Goal: Transaction & Acquisition: Purchase product/service

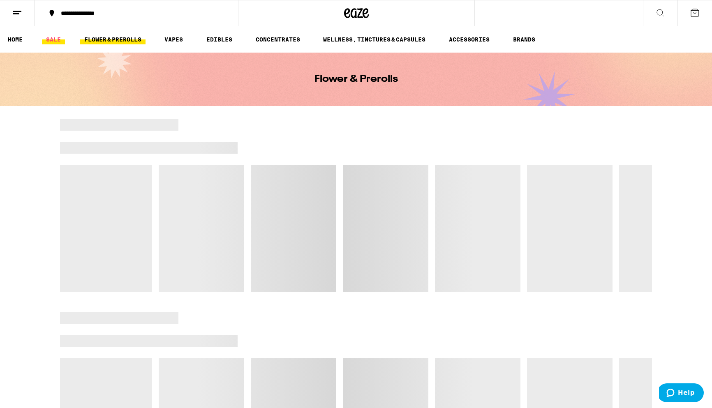
click at [49, 38] on link "SALE" at bounding box center [53, 40] width 23 height 10
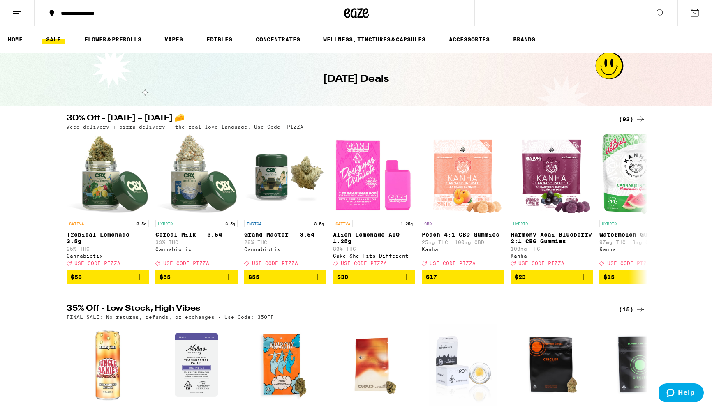
click at [630, 116] on div "(93)" at bounding box center [632, 119] width 27 height 10
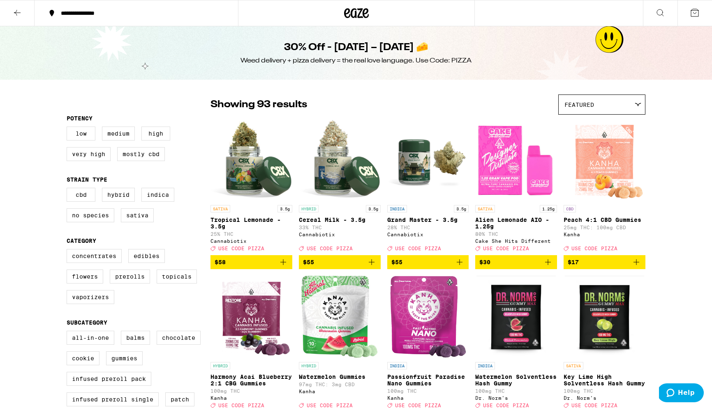
click at [660, 13] on icon at bounding box center [661, 13] width 10 height 10
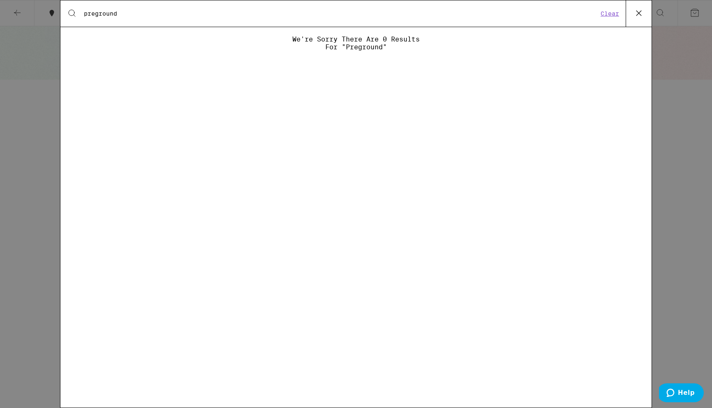
drag, startPoint x: 131, startPoint y: 10, endPoint x: 96, endPoint y: 12, distance: 35.0
click at [96, 12] on input "preground" at bounding box center [340, 13] width 515 height 7
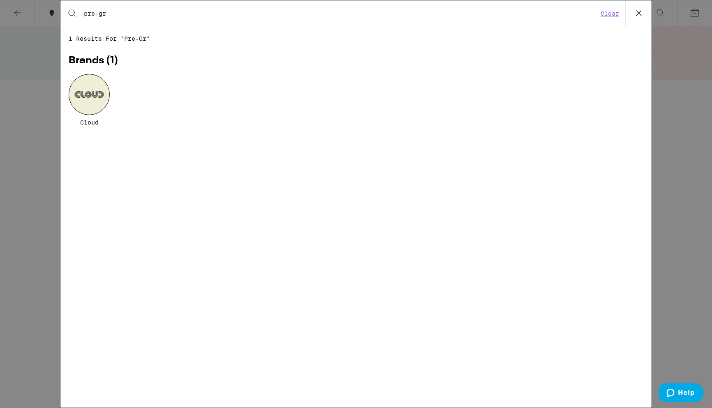
type input "pre-ground"
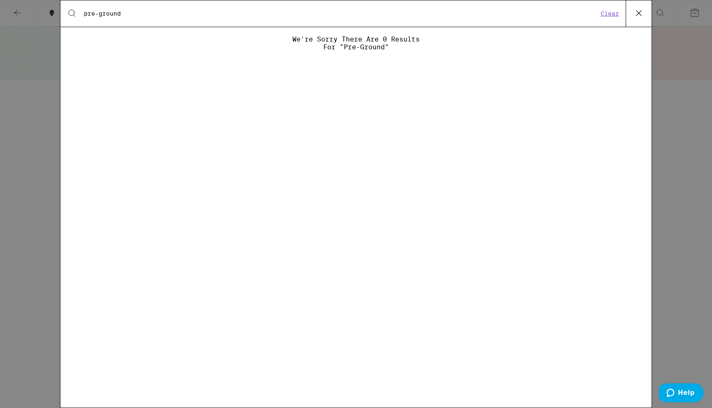
click at [610, 10] on button "Clear" at bounding box center [609, 13] width 23 height 7
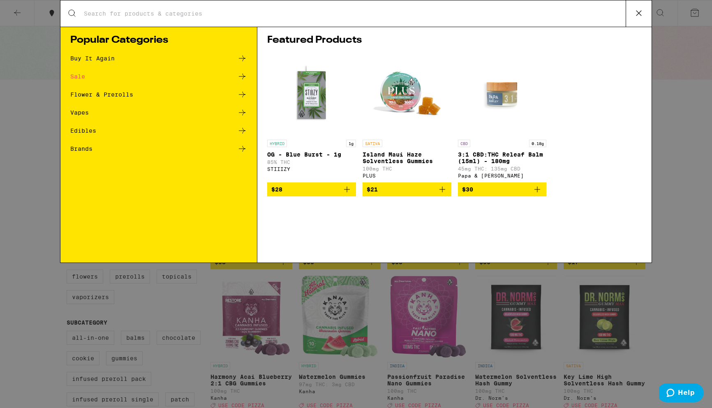
click at [121, 94] on div "Flower & Prerolls" at bounding box center [101, 95] width 63 height 6
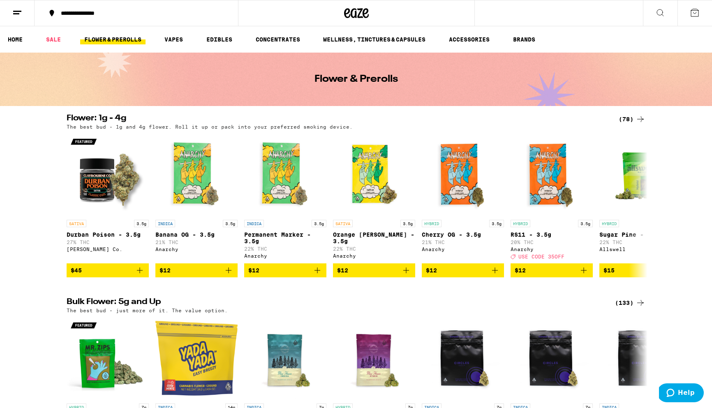
click at [628, 121] on div "(78)" at bounding box center [632, 119] width 27 height 10
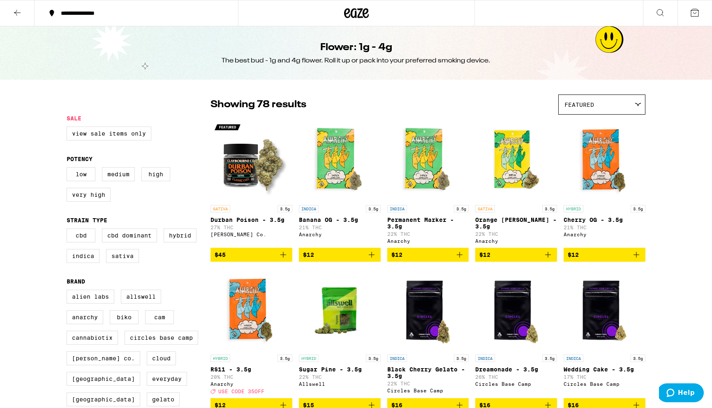
click at [663, 12] on icon at bounding box center [660, 12] width 7 height 7
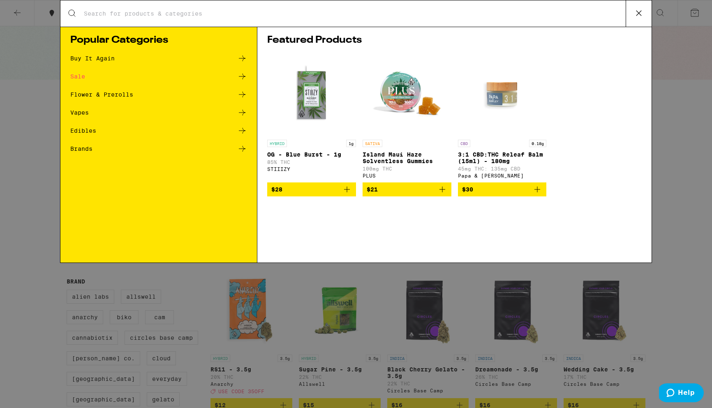
click at [88, 18] on div "Search for Products" at bounding box center [355, 13] width 591 height 26
click at [92, 12] on input "Search for Products" at bounding box center [354, 13] width 542 height 7
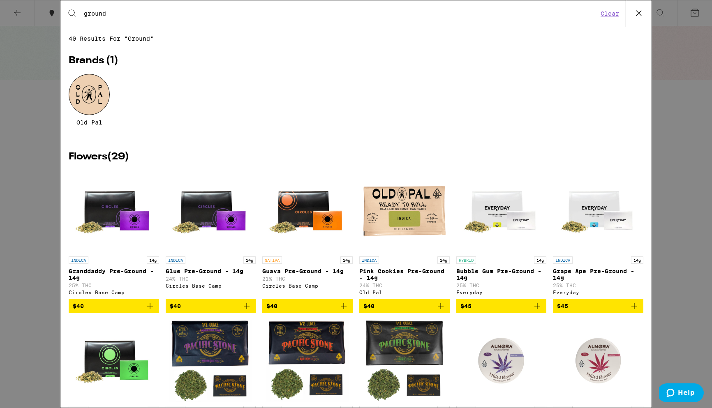
type input "ground"
click at [80, 97] on div at bounding box center [89, 94] width 41 height 41
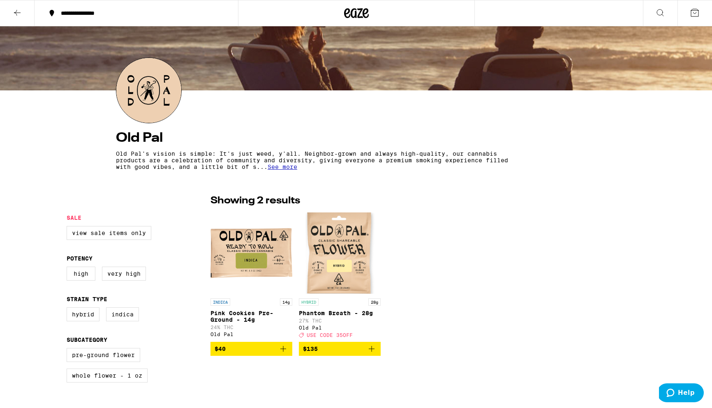
scroll to position [55, 0]
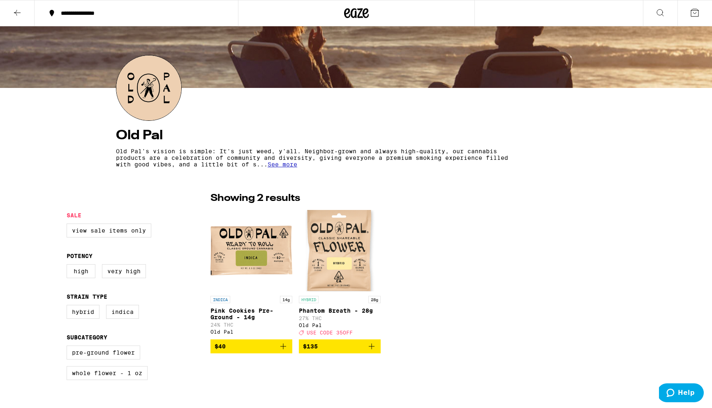
click at [14, 9] on icon at bounding box center [17, 13] width 10 height 10
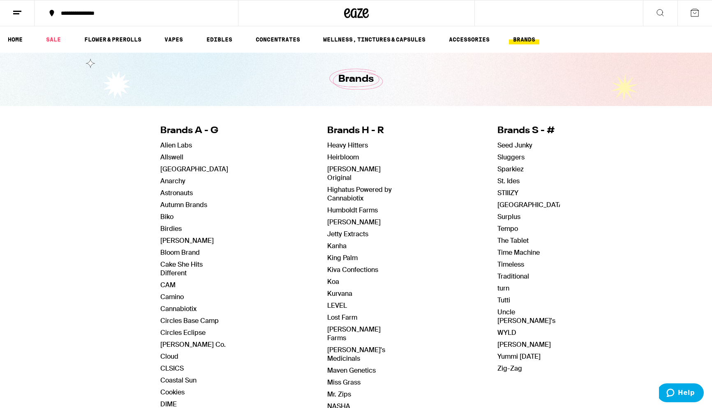
click at [662, 11] on icon at bounding box center [661, 13] width 10 height 10
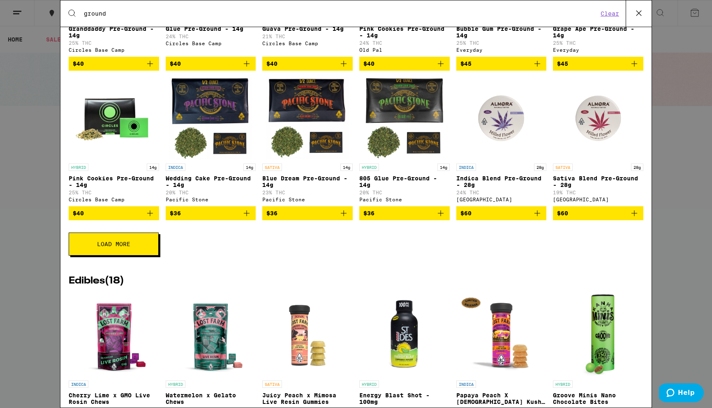
scroll to position [243, 0]
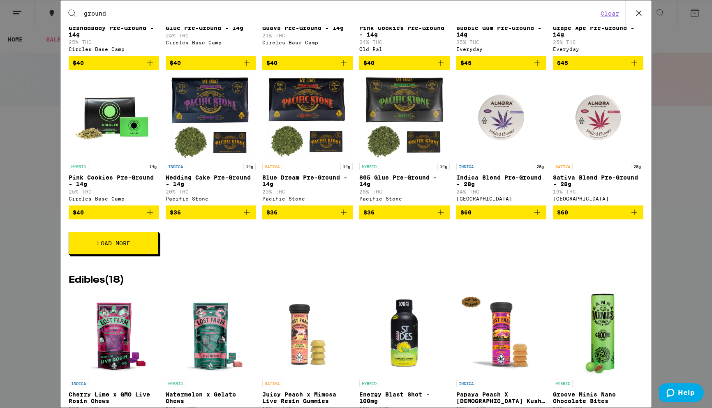
type input "ground"
click at [148, 254] on button "Load More" at bounding box center [114, 243] width 90 height 23
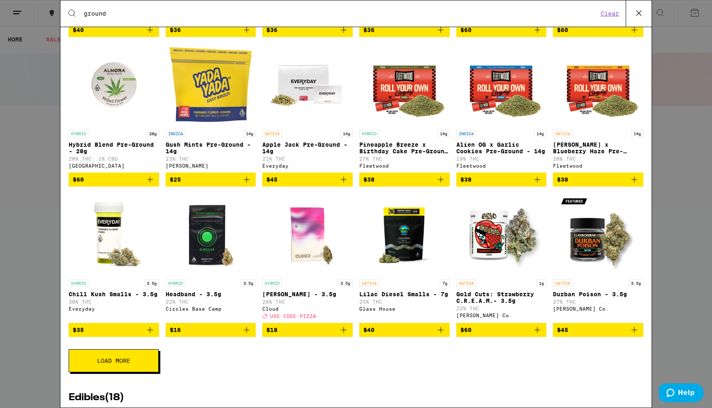
scroll to position [426, 0]
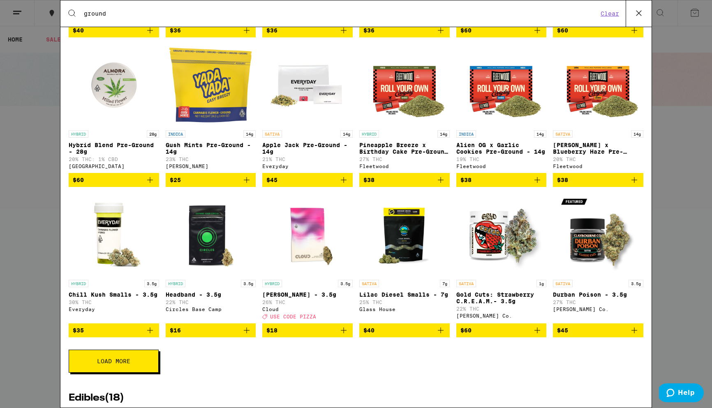
click at [315, 257] on img "Open page for Mochi Gelato - 3.5g from Cloud" at bounding box center [307, 235] width 82 height 82
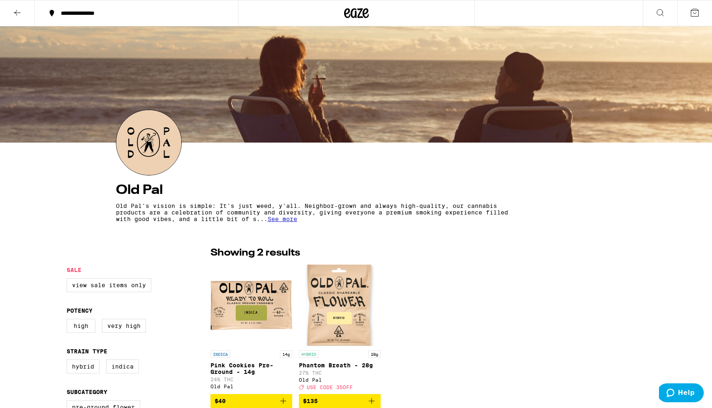
click at [16, 9] on icon at bounding box center [17, 13] width 10 height 10
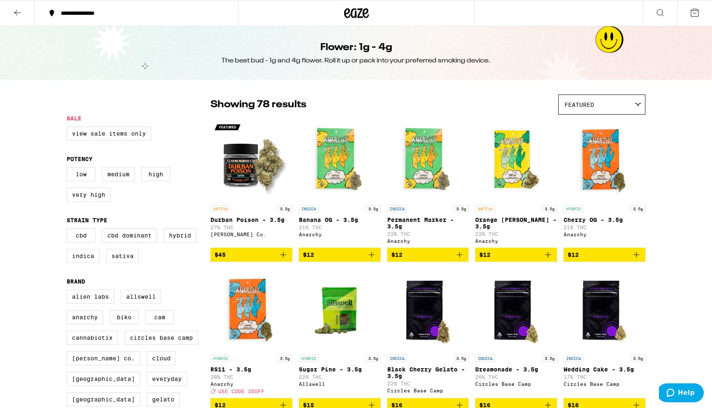
click at [658, 12] on icon at bounding box center [661, 13] width 10 height 10
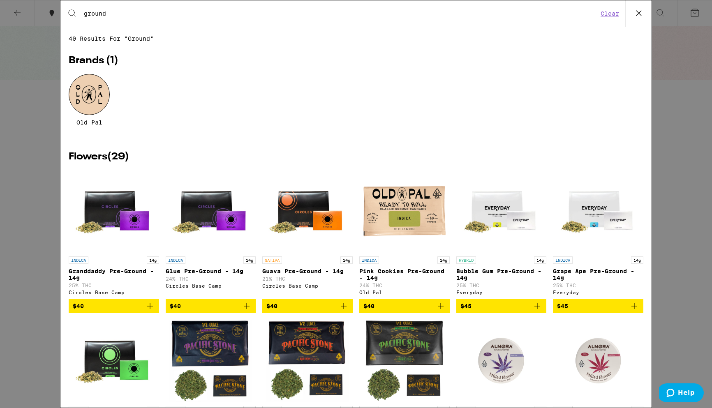
type input "ground"
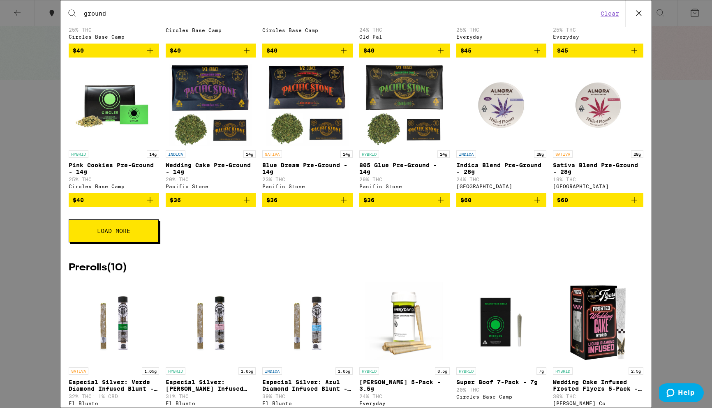
scroll to position [262, 0]
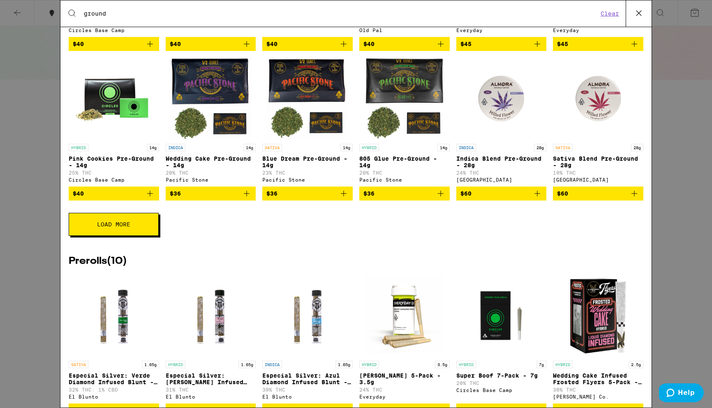
click at [146, 236] on button "Load More" at bounding box center [114, 224] width 90 height 23
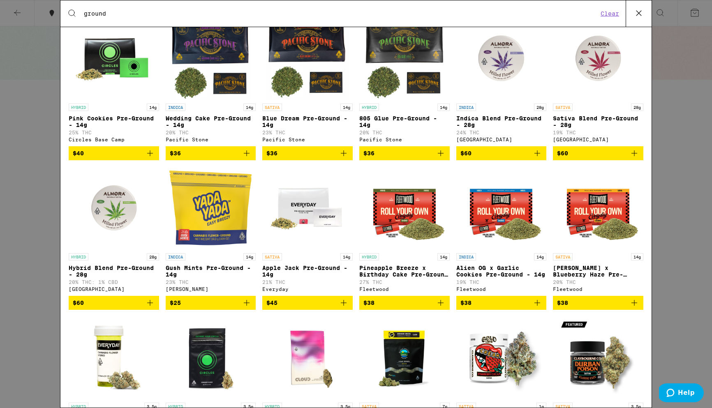
scroll to position [303, 0]
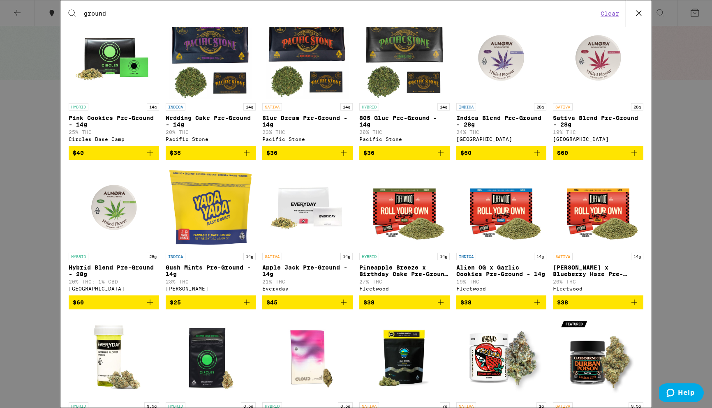
click at [232, 202] on img "Open page for Gush Mints Pre-Ground - 14g from Yada Yada" at bounding box center [210, 208] width 82 height 82
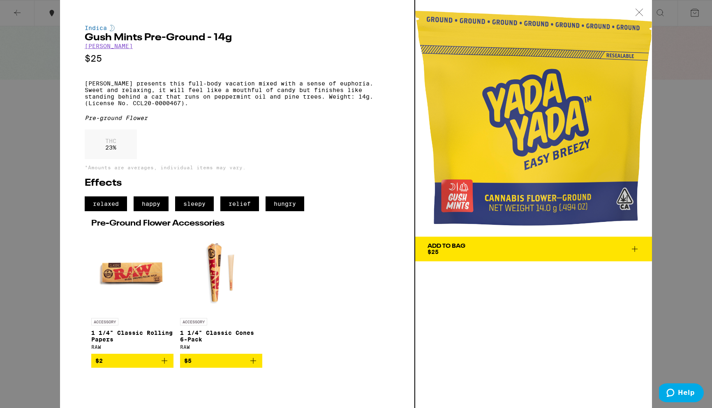
click at [563, 246] on span "Add To Bag $25" at bounding box center [534, 249] width 212 height 12
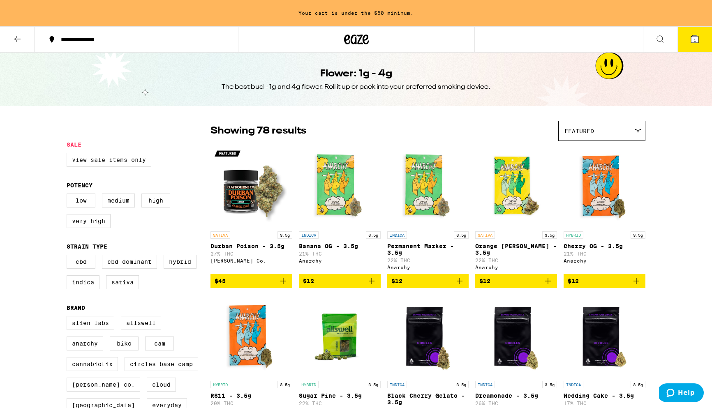
click at [86, 162] on label "View Sale Items Only" at bounding box center [109, 160] width 85 height 14
click at [69, 155] on input "View Sale Items Only" at bounding box center [68, 154] width 0 height 0
checkbox input "true"
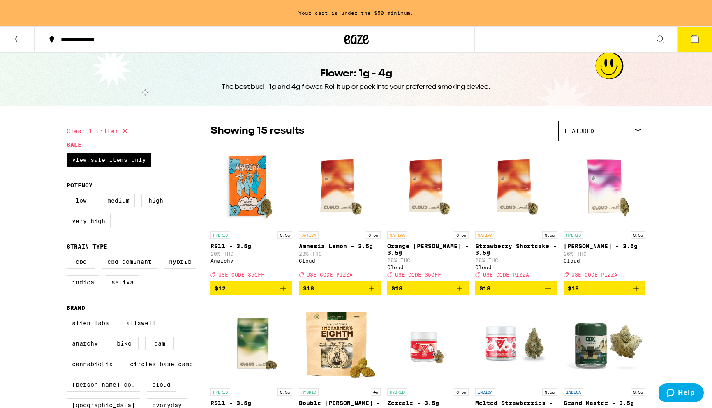
click at [16, 37] on icon at bounding box center [17, 39] width 7 height 6
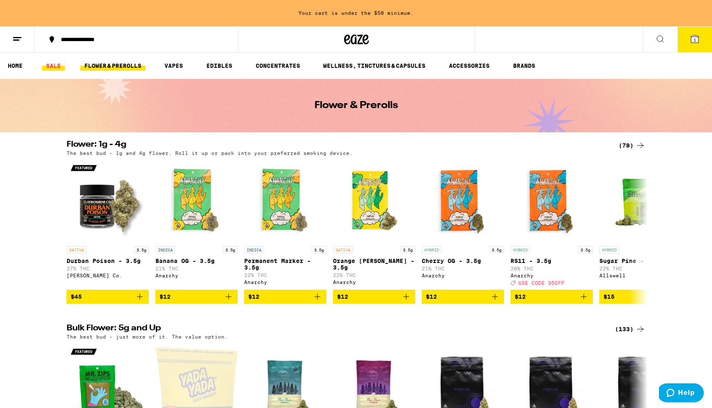
click at [51, 68] on link "SALE" at bounding box center [53, 66] width 23 height 10
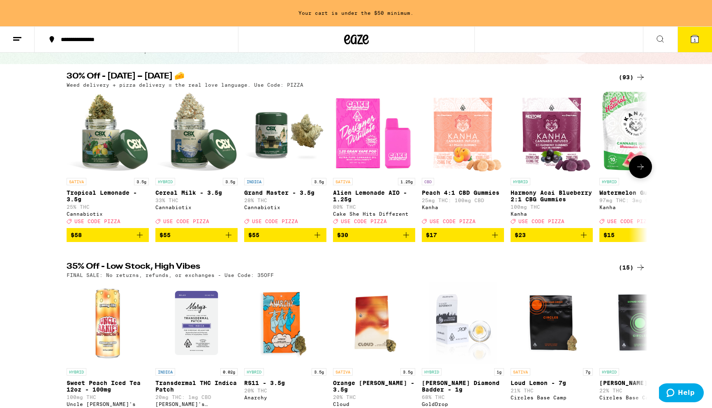
scroll to position [80, 0]
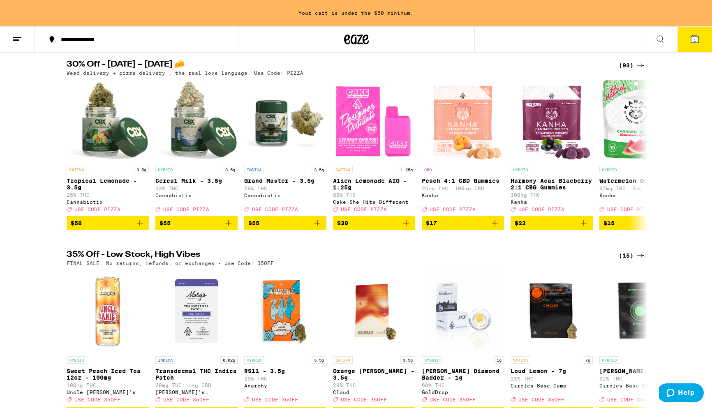
click at [632, 64] on div "(93)" at bounding box center [632, 65] width 27 height 10
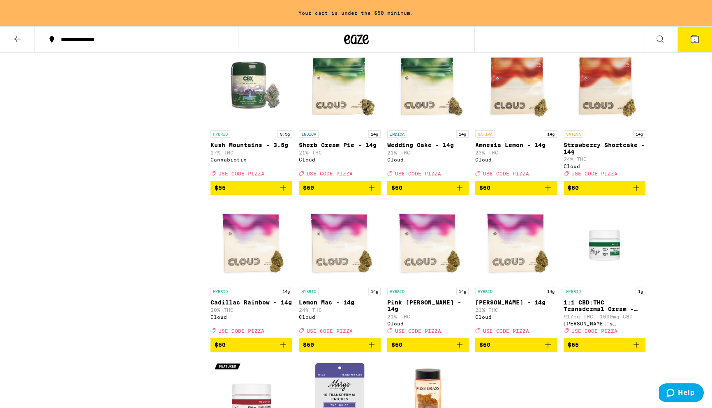
scroll to position [2609, 0]
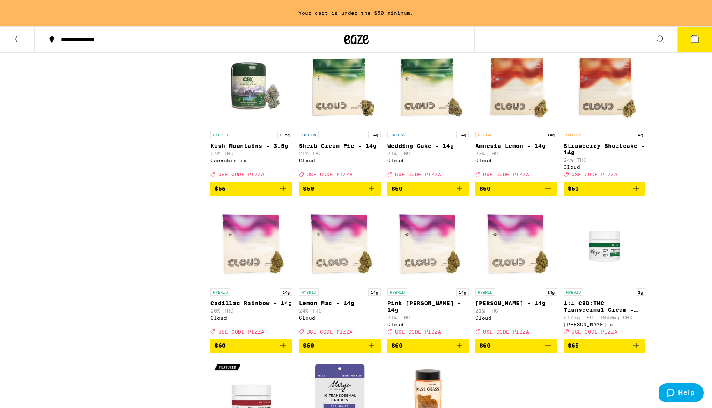
click at [514, 127] on img "Open page for Amnesia Lemon - 14g from Cloud" at bounding box center [516, 86] width 82 height 82
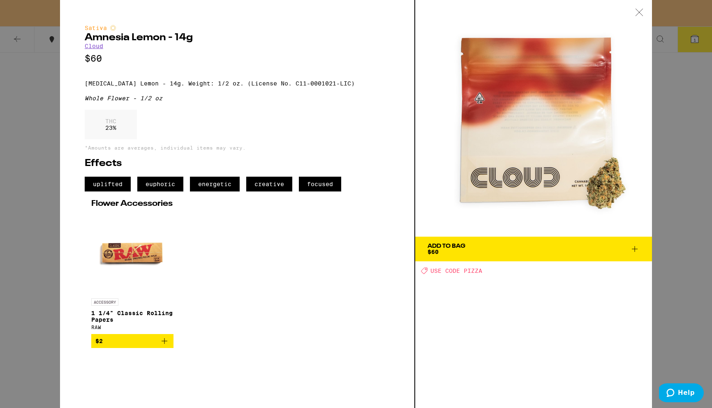
click at [538, 248] on span "Add To Bag $60" at bounding box center [534, 249] width 212 height 12
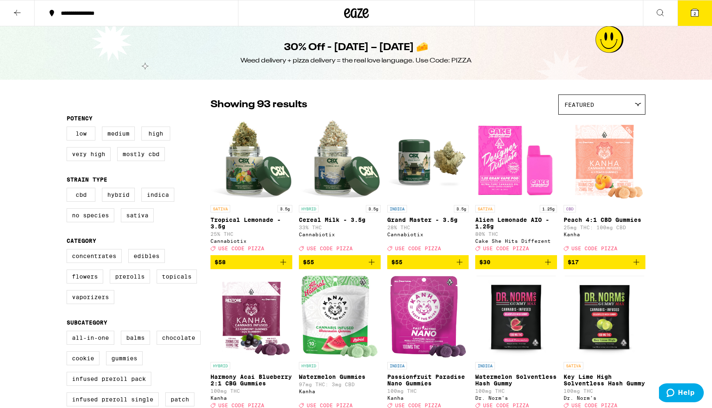
click at [17, 8] on icon at bounding box center [17, 13] width 10 height 10
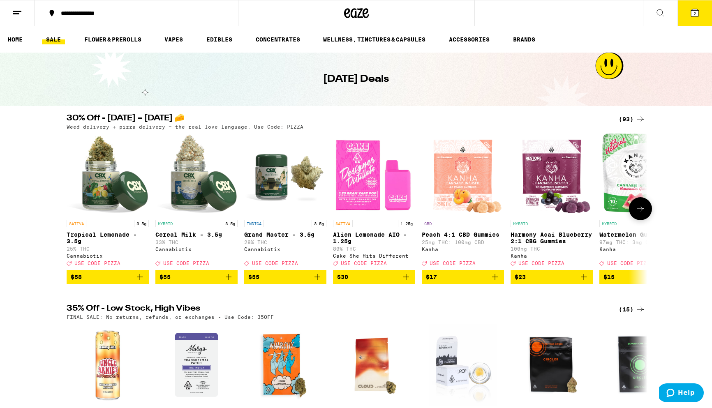
scroll to position [0, 1]
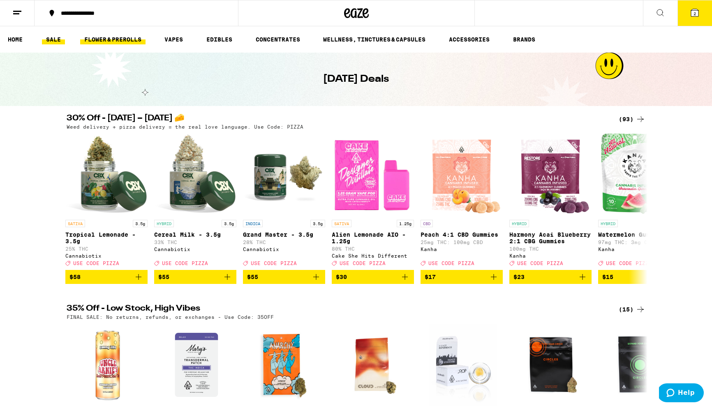
click at [136, 42] on link "FLOWER & PREROLLS" at bounding box center [112, 40] width 65 height 10
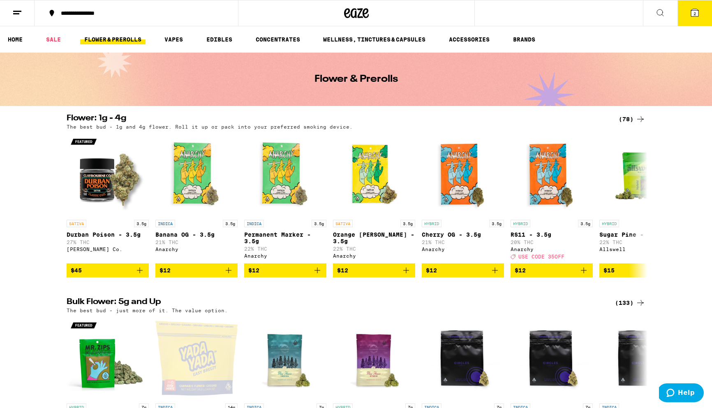
click at [633, 117] on div "(78)" at bounding box center [632, 119] width 27 height 10
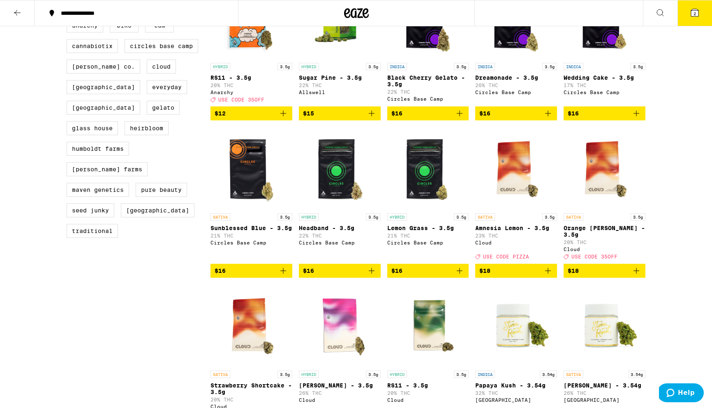
scroll to position [320, 0]
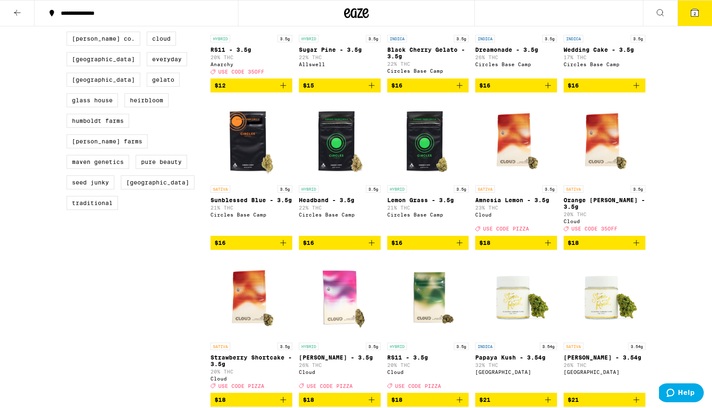
click at [517, 143] on img "Open page for Amnesia Lemon - 3.5g from Cloud" at bounding box center [516, 140] width 82 height 82
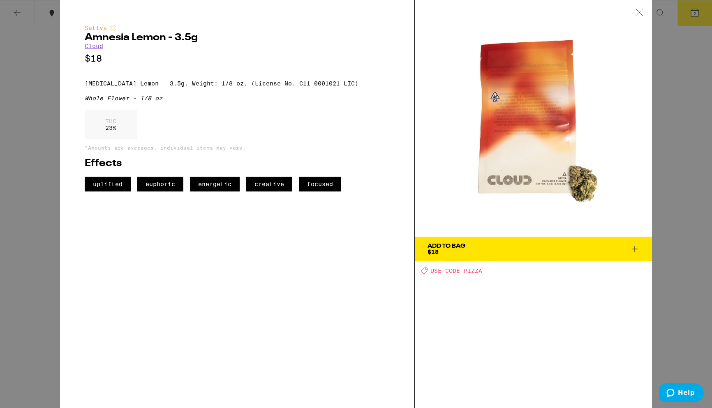
click at [528, 250] on span "Add To Bag $18" at bounding box center [534, 249] width 212 height 12
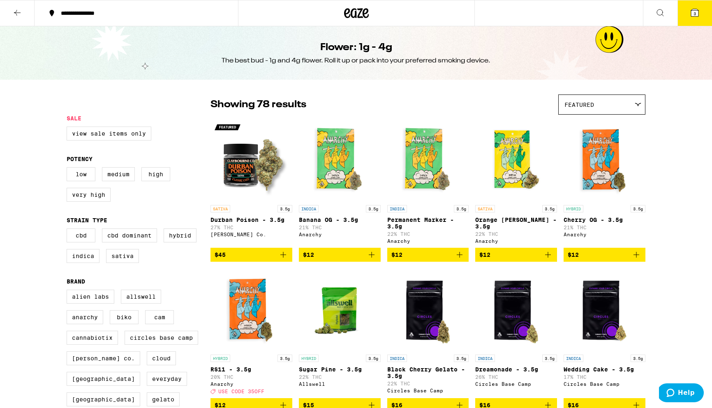
click at [17, 13] on icon at bounding box center [17, 13] width 10 height 10
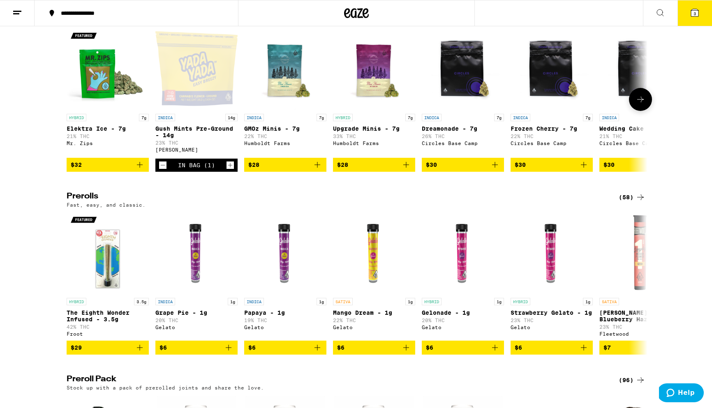
scroll to position [315, 0]
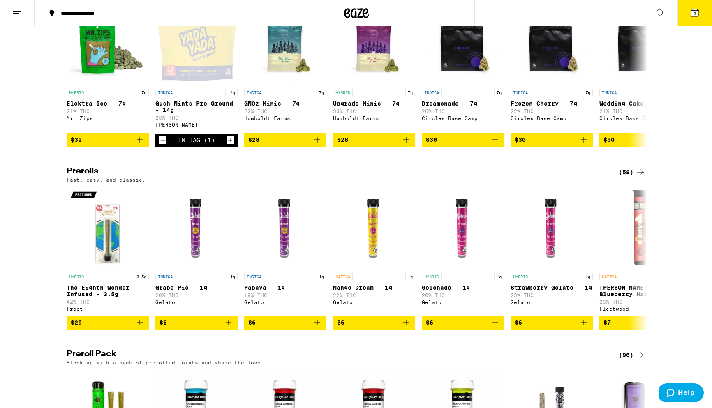
click at [631, 177] on div "(58)" at bounding box center [632, 172] width 27 height 10
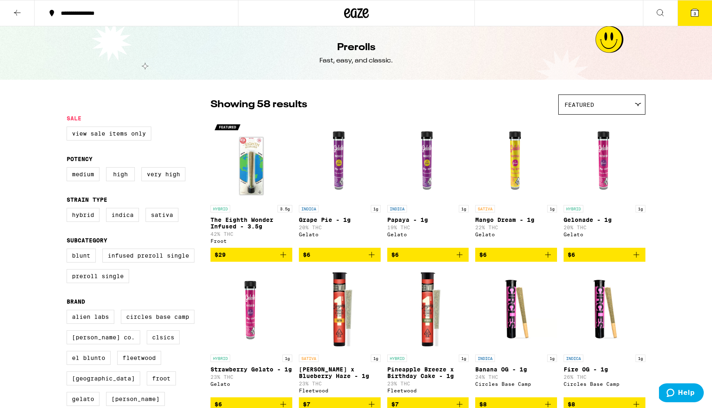
click at [519, 163] on img "Open page for Mango Dream - 1g from Gelato" at bounding box center [516, 160] width 82 height 82
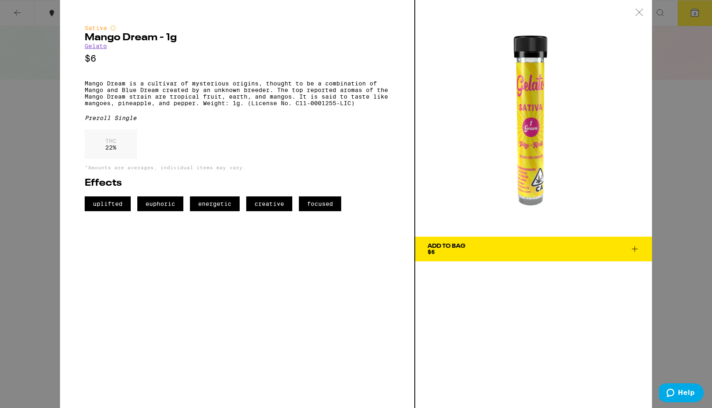
click at [549, 245] on span "Add To Bag $6" at bounding box center [534, 249] width 212 height 12
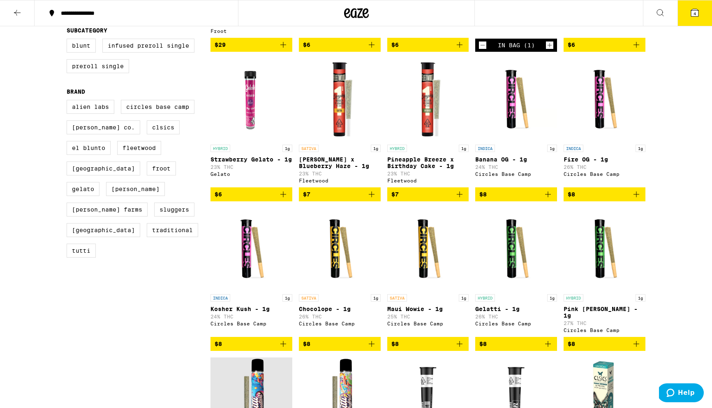
scroll to position [211, 0]
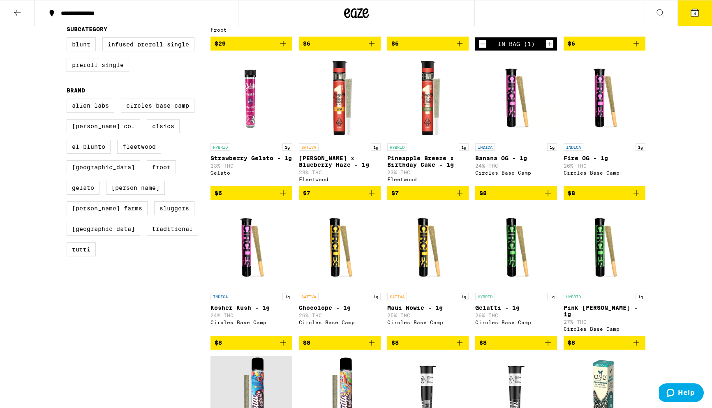
click at [345, 347] on span "$8" at bounding box center [340, 343] width 74 height 10
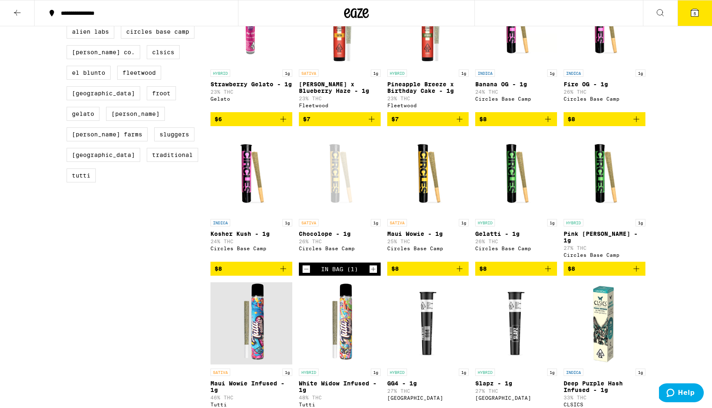
scroll to position [284, 0]
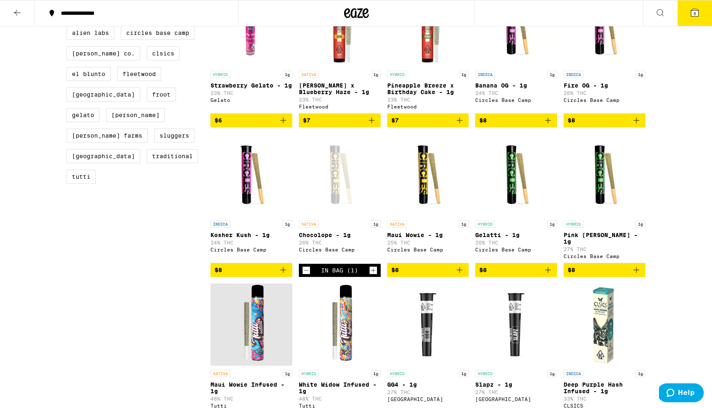
click at [695, 14] on span "5" at bounding box center [695, 13] width 2 height 5
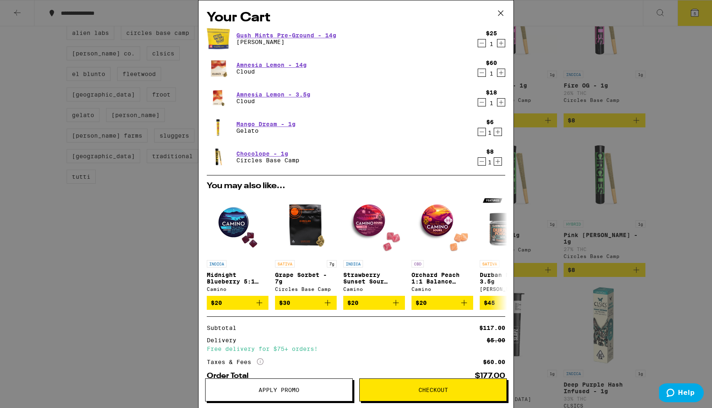
click at [481, 71] on icon "Decrement" at bounding box center [481, 73] width 7 height 10
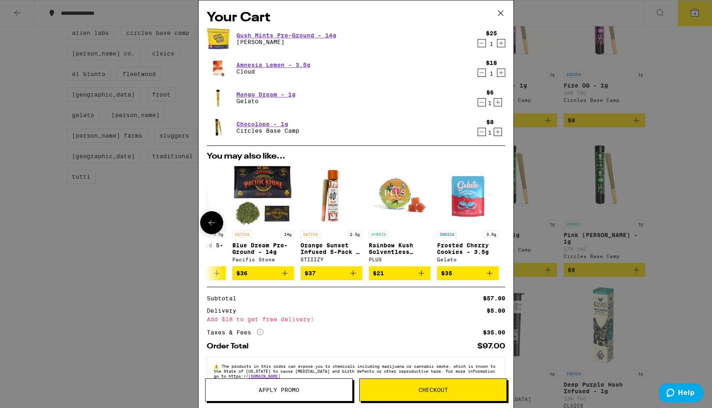
scroll to position [22, 0]
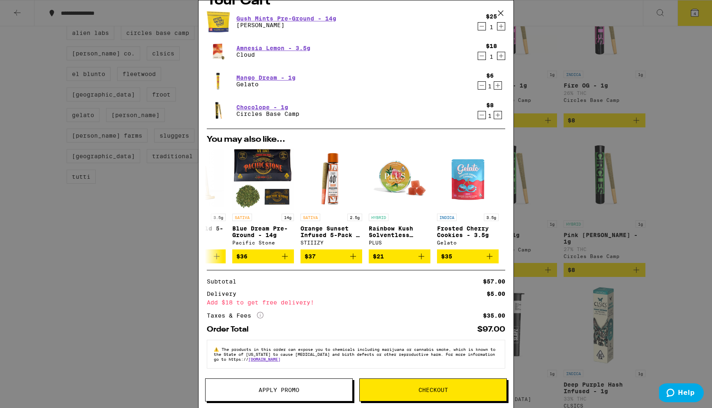
click at [500, 10] on icon at bounding box center [501, 13] width 12 height 12
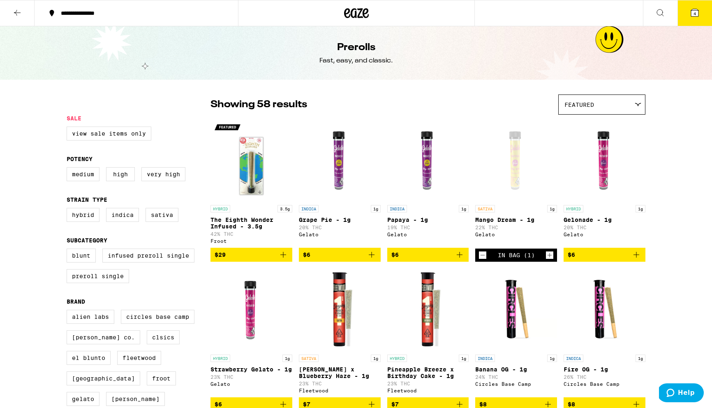
click at [16, 12] on icon at bounding box center [17, 13] width 7 height 6
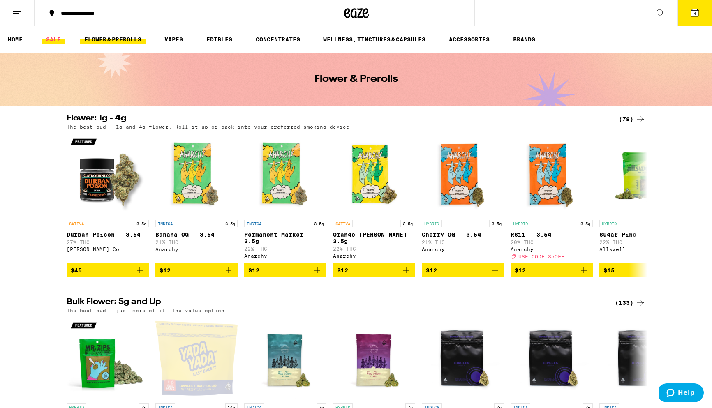
click at [58, 39] on link "SALE" at bounding box center [53, 40] width 23 height 10
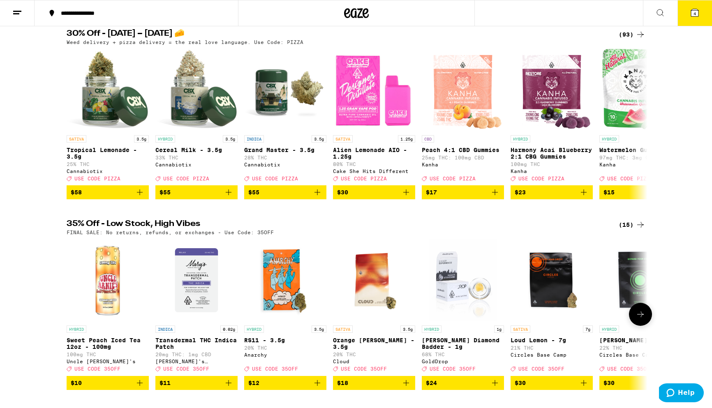
scroll to position [86, 0]
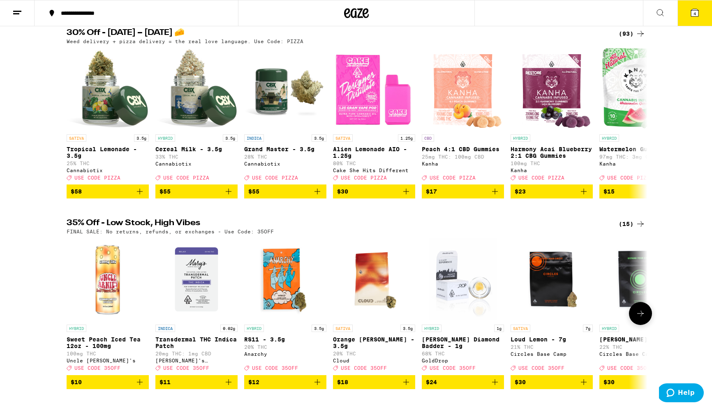
click at [538, 283] on img "Open page for Loud Lemon - 7g from Circles Base Camp" at bounding box center [552, 280] width 82 height 82
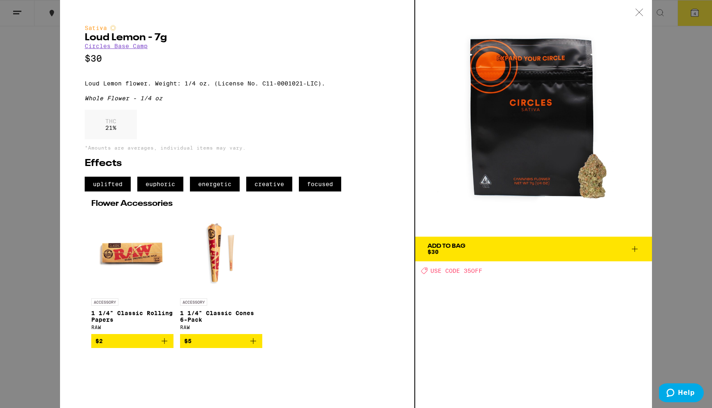
click at [515, 242] on button "Add To Bag $30" at bounding box center [533, 249] width 237 height 25
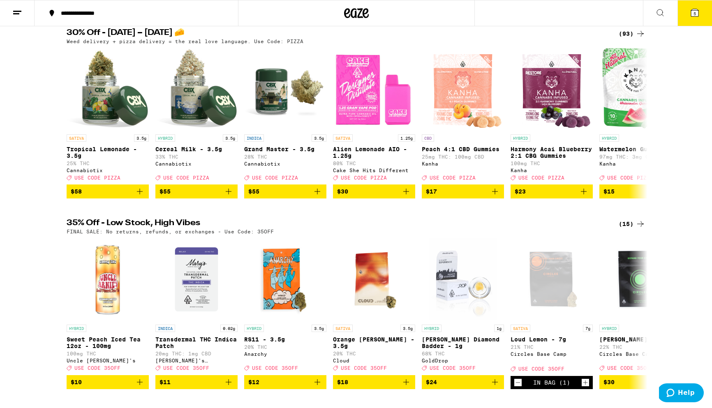
click at [698, 8] on icon at bounding box center [695, 13] width 10 height 10
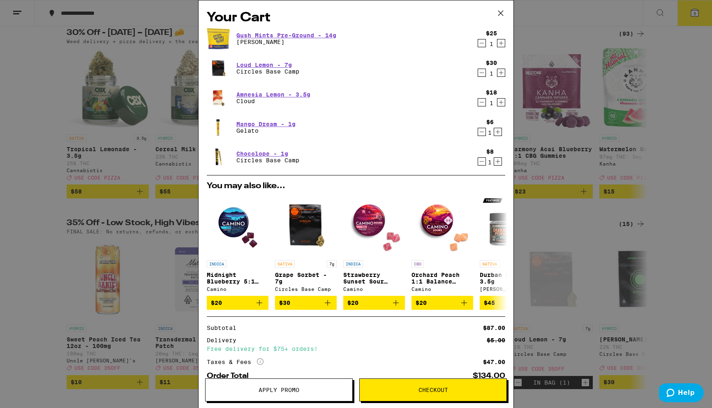
click at [480, 102] on icon "Decrement" at bounding box center [482, 102] width 5 height 0
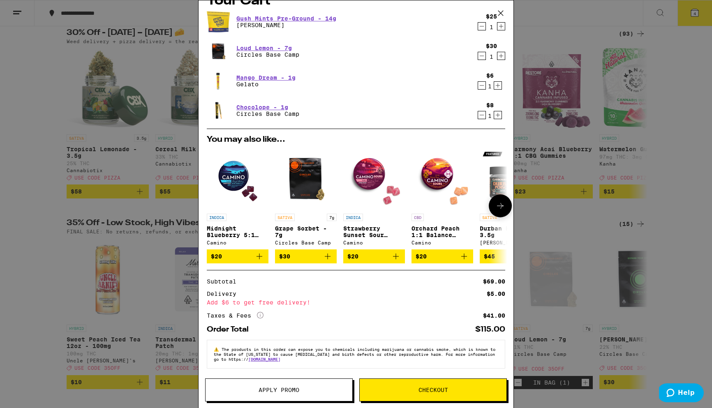
scroll to position [22, 0]
click at [268, 387] on span "Apply Promo" at bounding box center [279, 390] width 41 height 6
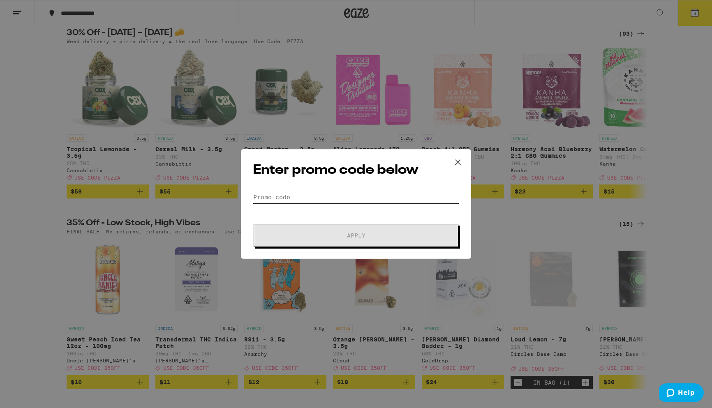
click at [274, 194] on input "Promo Code" at bounding box center [356, 197] width 206 height 12
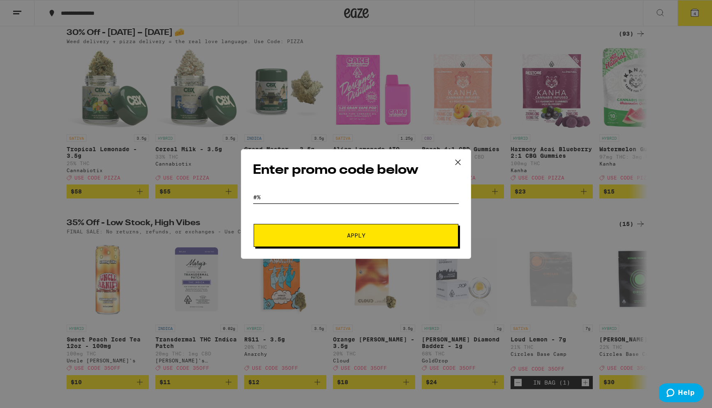
type input "#"
type input "35OFF"
click at [321, 233] on span "Apply" at bounding box center [356, 236] width 148 height 6
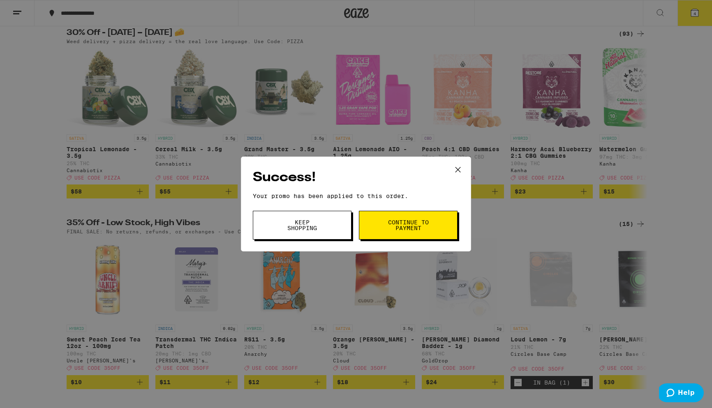
click at [424, 220] on span "Continue to payment" at bounding box center [408, 226] width 42 height 12
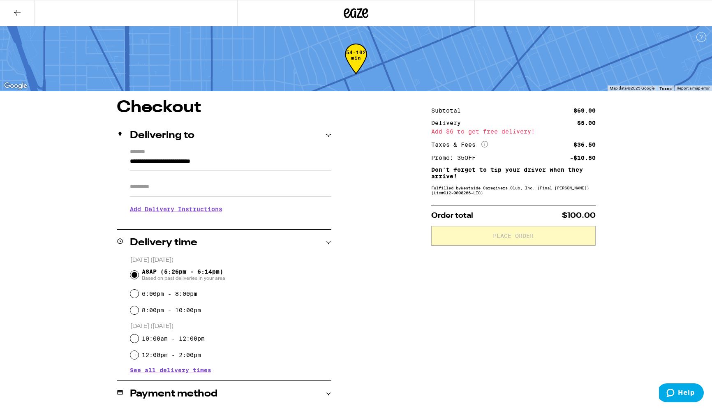
click at [15, 9] on icon at bounding box center [17, 13] width 10 height 10
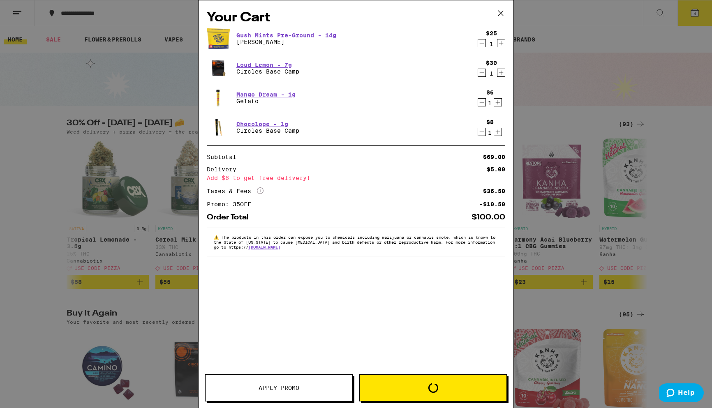
click at [500, 13] on icon at bounding box center [501, 13] width 12 height 12
click at [499, 13] on icon at bounding box center [501, 13] width 12 height 12
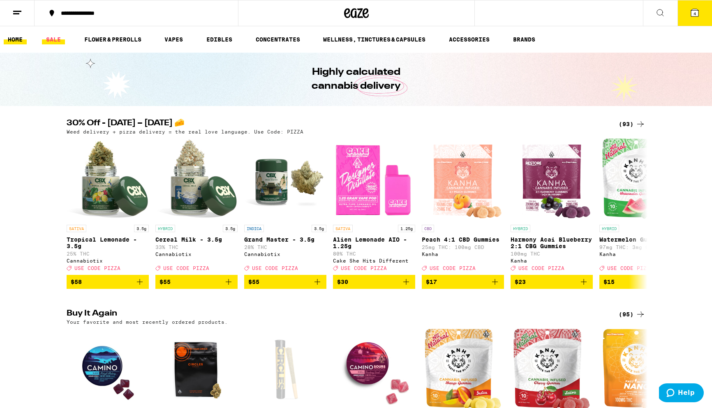
click at [50, 37] on link "SALE" at bounding box center [53, 40] width 23 height 10
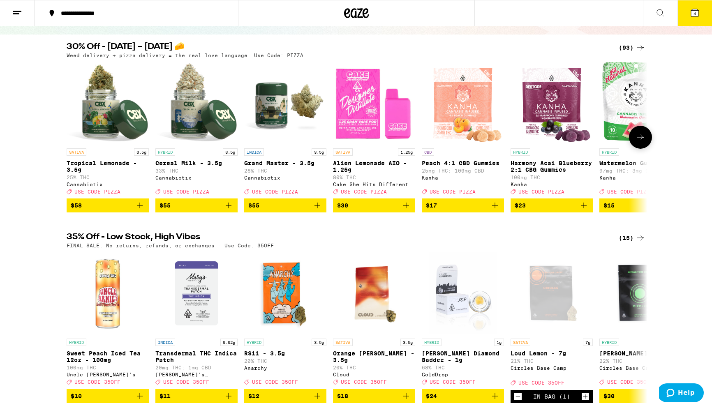
scroll to position [72, 0]
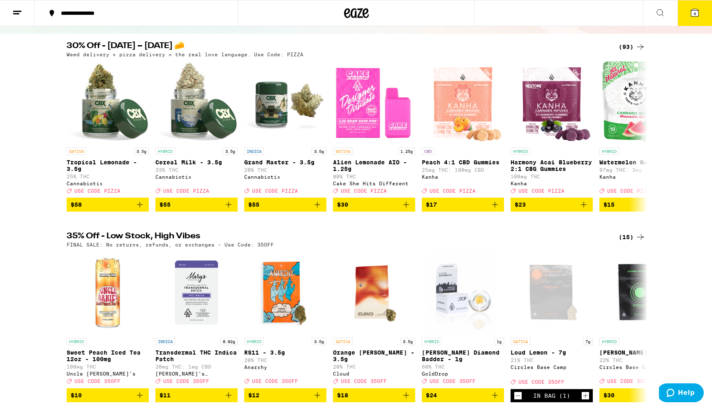
click at [629, 242] on div "(15)" at bounding box center [632, 237] width 27 height 10
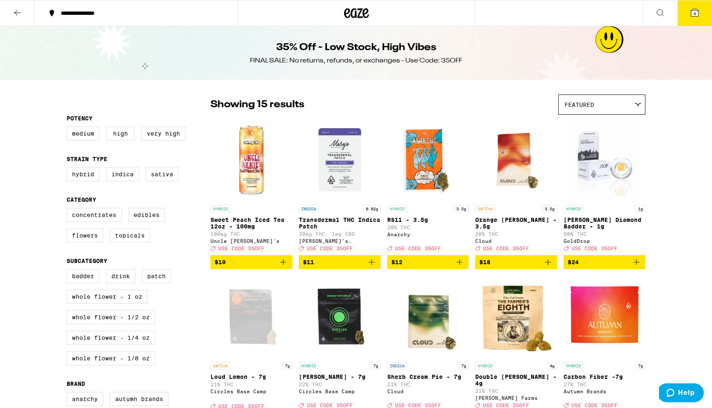
click at [12, 10] on button at bounding box center [17, 13] width 35 height 26
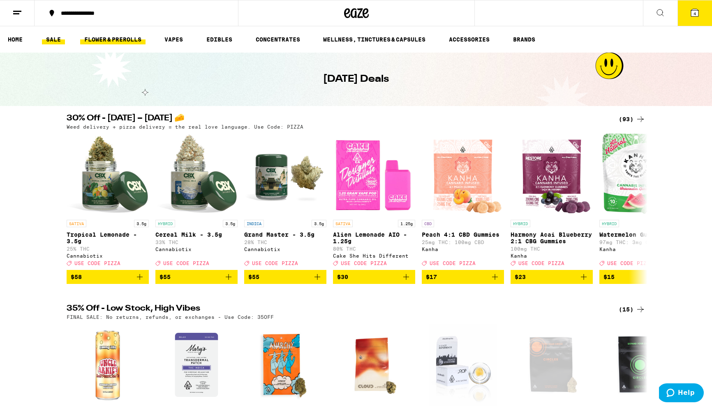
click at [111, 39] on link "FLOWER & PREROLLS" at bounding box center [112, 40] width 65 height 10
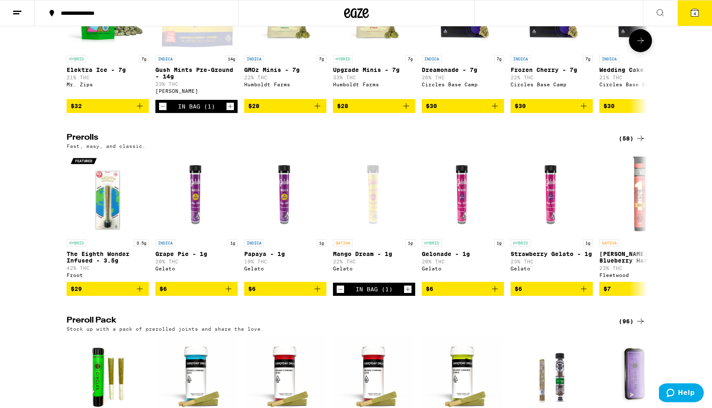
scroll to position [371, 0]
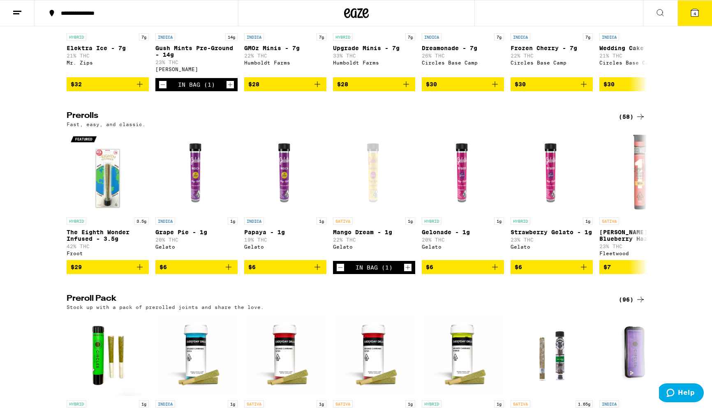
click at [635, 122] on div "(58)" at bounding box center [632, 117] width 27 height 10
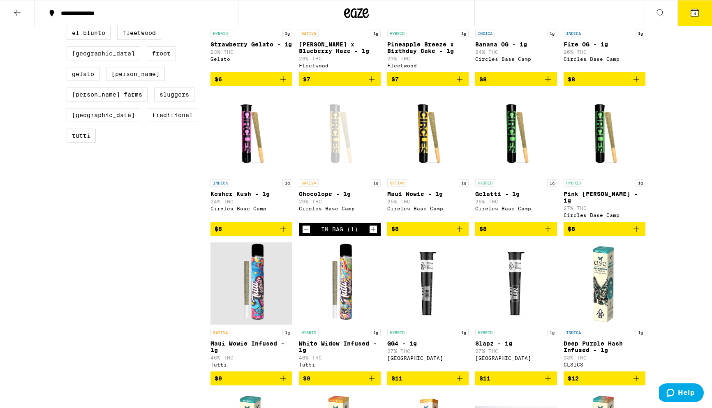
scroll to position [327, 0]
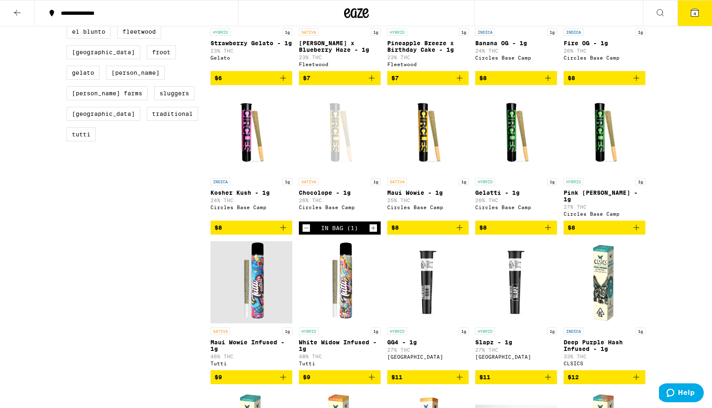
click at [16, 11] on icon at bounding box center [17, 13] width 10 height 10
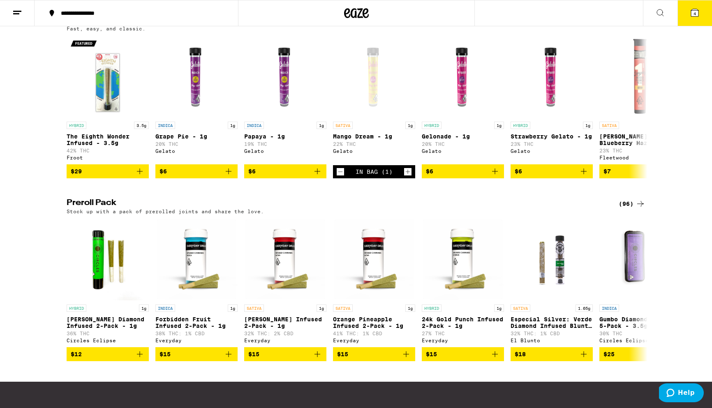
scroll to position [467, 0]
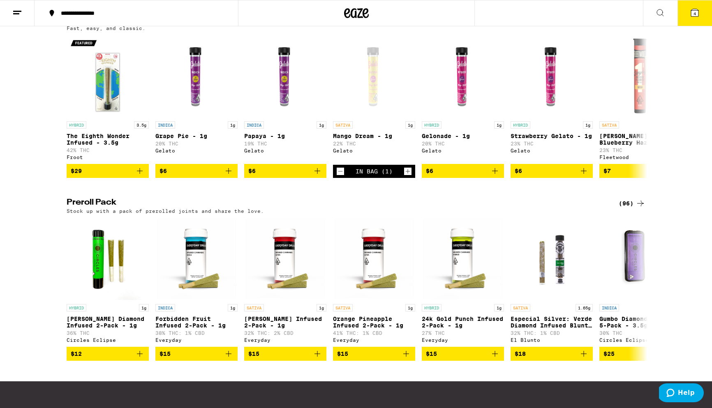
click at [636, 209] on icon at bounding box center [641, 204] width 10 height 10
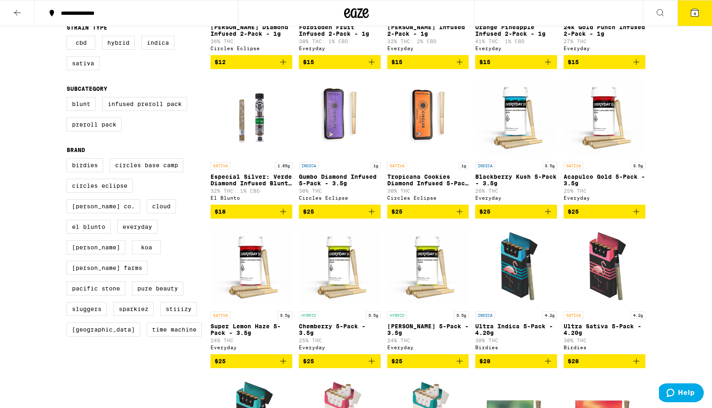
scroll to position [200, 0]
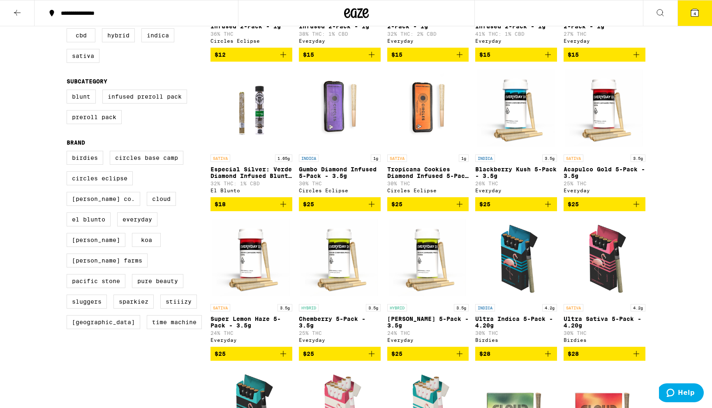
click at [602, 122] on img "Open page for Acapulco Gold 5-Pack - 3.5g from Everyday" at bounding box center [605, 109] width 82 height 82
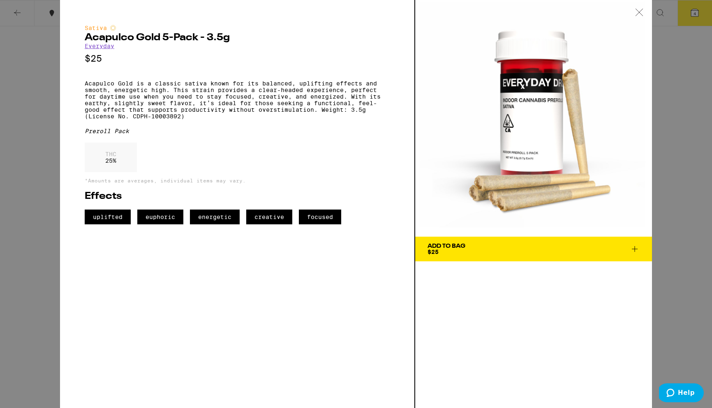
click at [575, 249] on span "Add To Bag $25" at bounding box center [534, 249] width 212 height 12
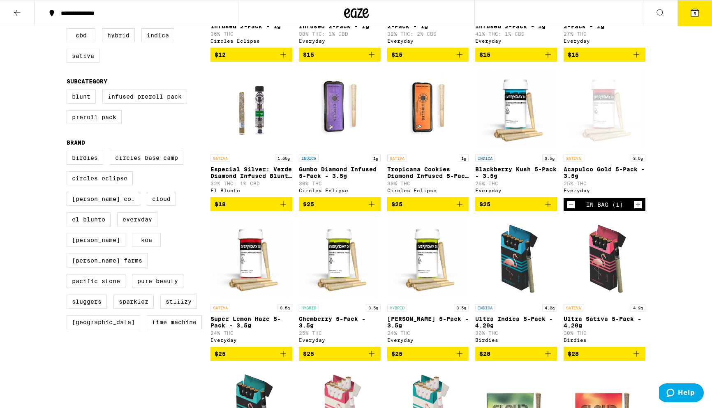
click at [694, 9] on icon at bounding box center [694, 12] width 7 height 7
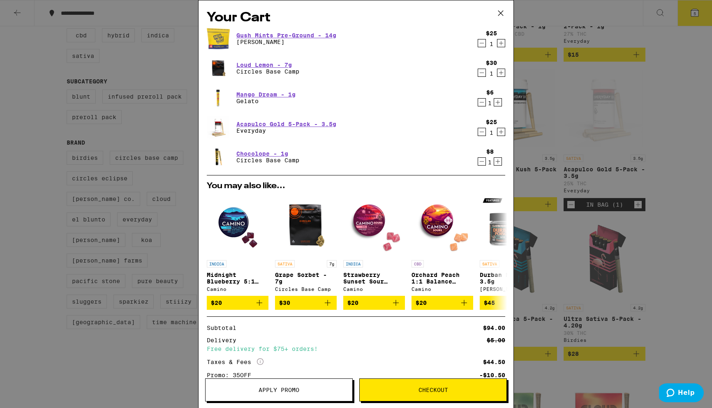
click at [482, 103] on icon "Decrement" at bounding box center [481, 102] width 7 height 10
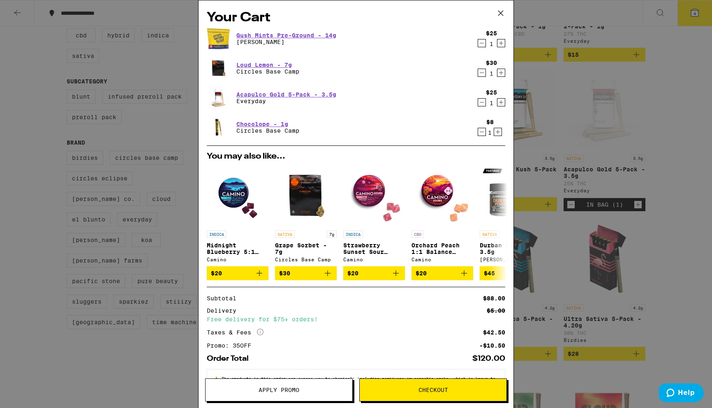
click at [481, 132] on icon "Decrement" at bounding box center [481, 132] width 7 height 10
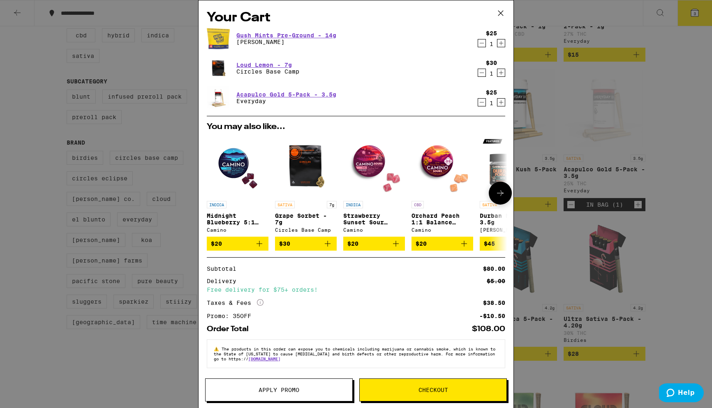
scroll to position [5, 0]
click at [500, 12] on icon at bounding box center [500, 13] width 5 height 5
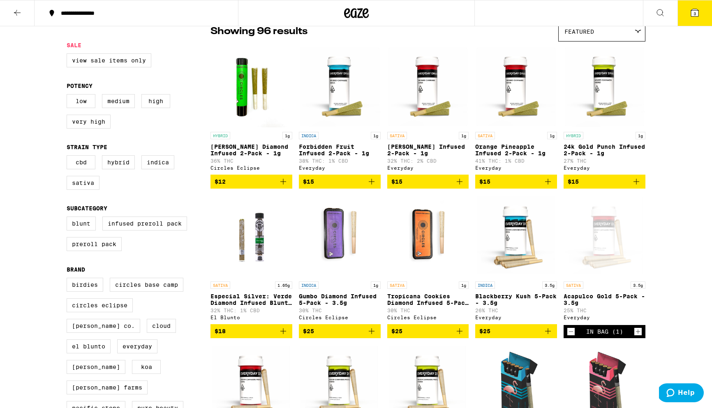
scroll to position [15, 0]
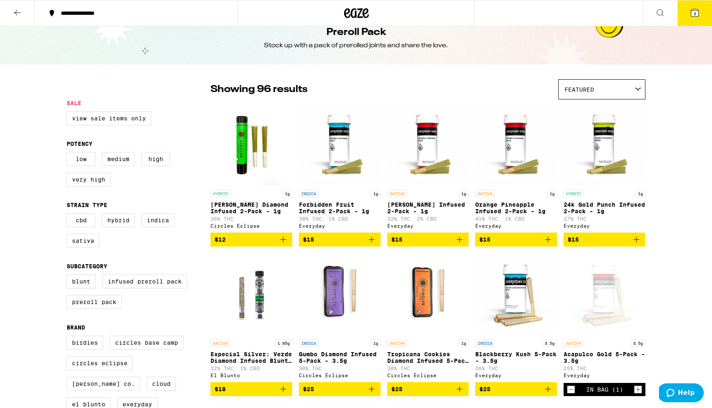
click at [248, 245] on span "$12" at bounding box center [252, 240] width 74 height 10
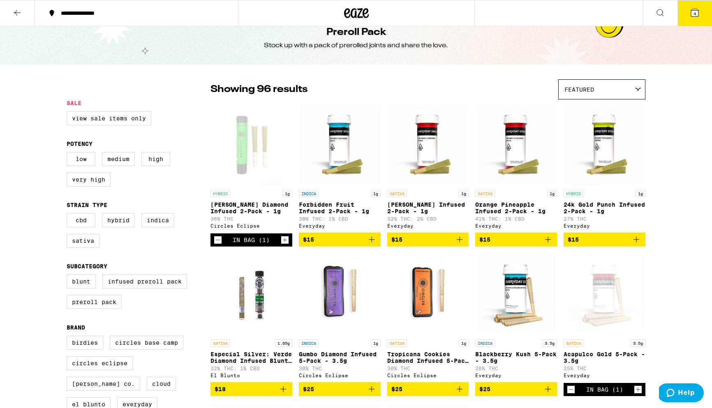
click at [690, 7] on button "4" at bounding box center [695, 12] width 35 height 25
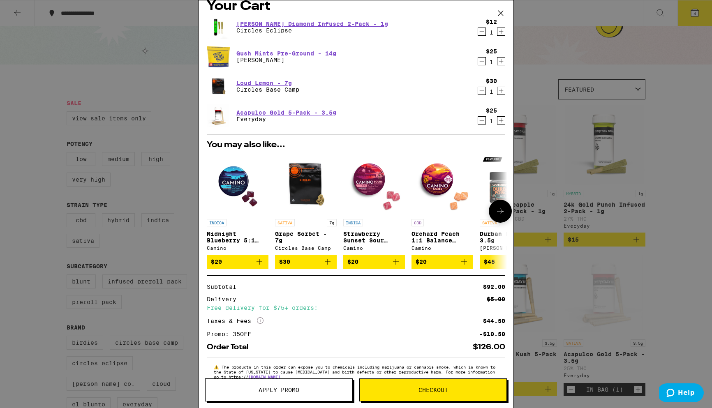
scroll to position [8, 0]
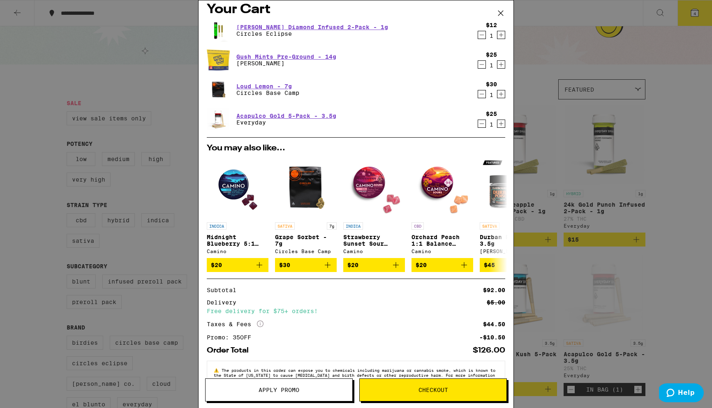
click at [482, 122] on icon "Decrement" at bounding box center [481, 124] width 7 height 10
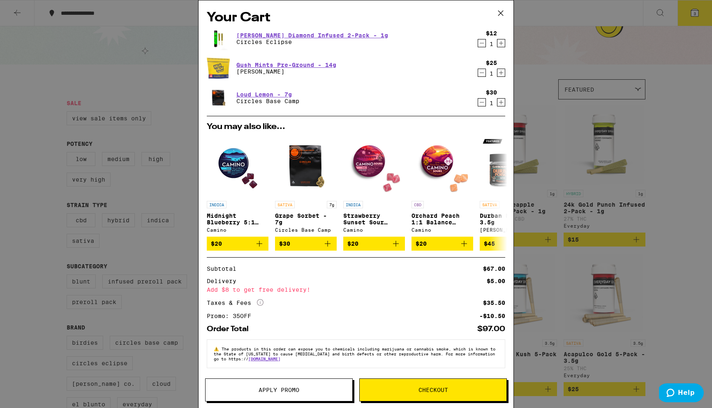
scroll to position [0, 0]
click at [502, 11] on icon at bounding box center [501, 13] width 12 height 12
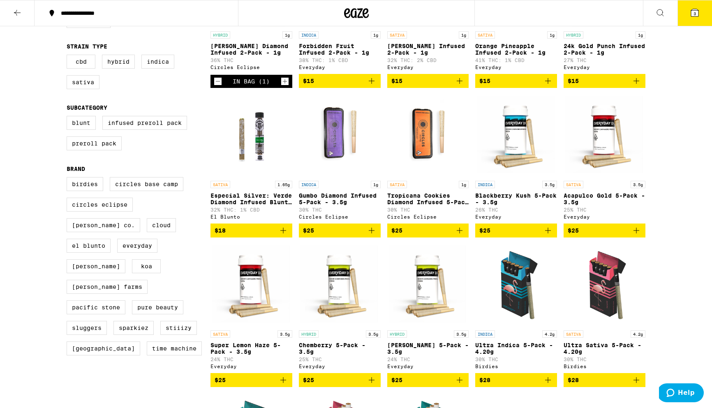
scroll to position [175, 0]
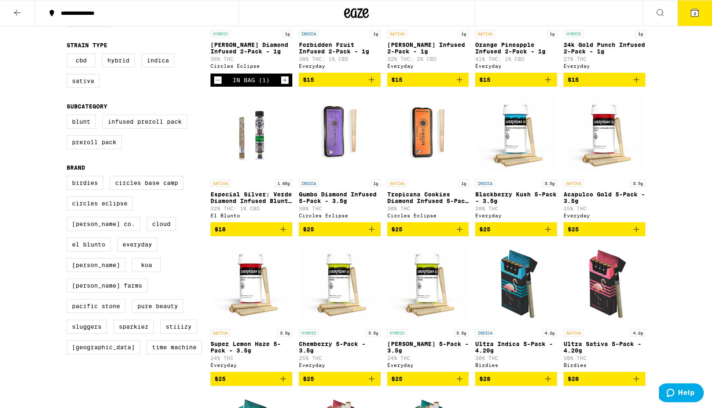
click at [601, 234] on span "$25" at bounding box center [605, 230] width 74 height 10
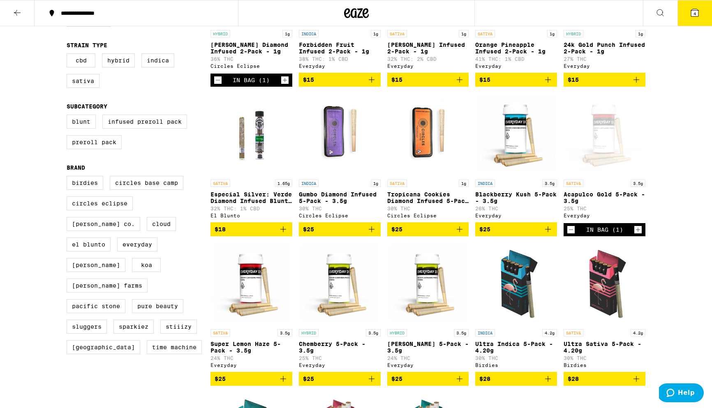
click at [692, 8] on icon at bounding box center [695, 13] width 10 height 10
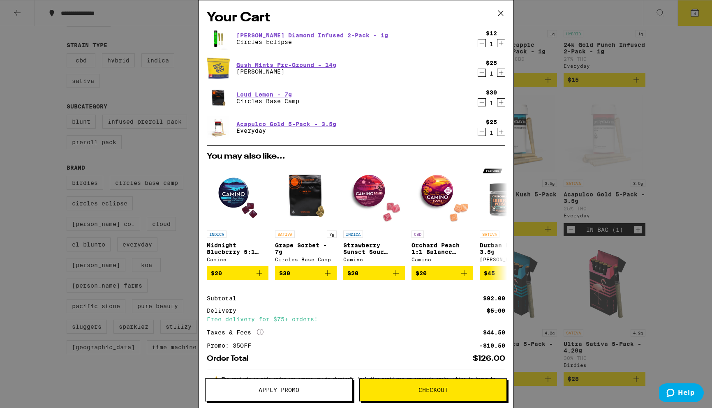
click at [480, 42] on icon "Decrement" at bounding box center [481, 43] width 7 height 10
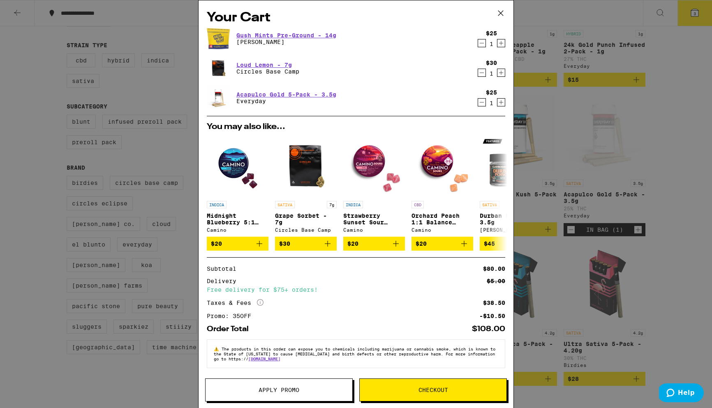
click at [438, 392] on span "Checkout" at bounding box center [434, 390] width 30 height 6
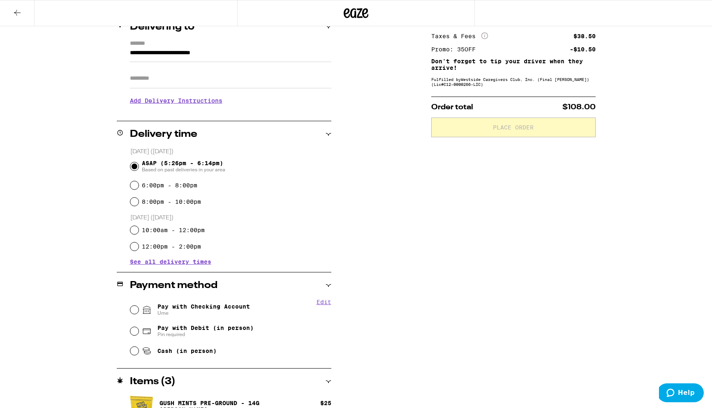
scroll to position [129, 0]
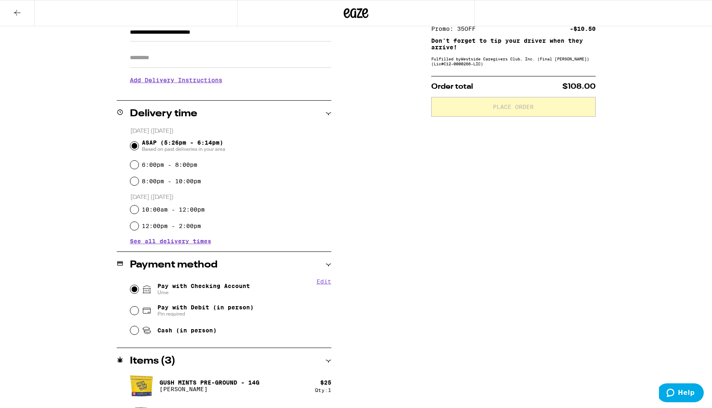
click at [131, 288] on input "Pay with Checking Account Ume" at bounding box center [134, 289] width 8 height 8
radio input "true"
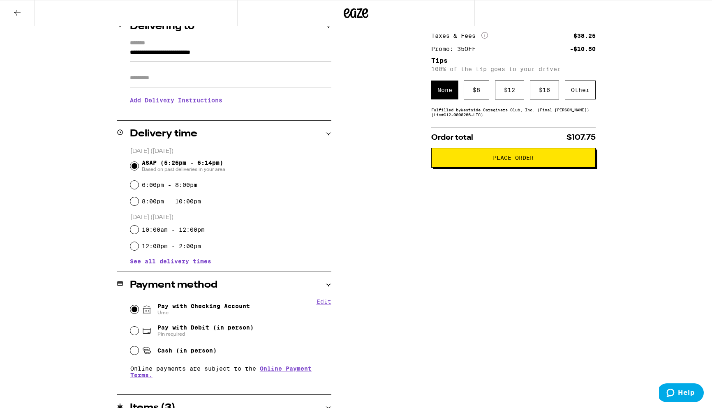
scroll to position [106, 0]
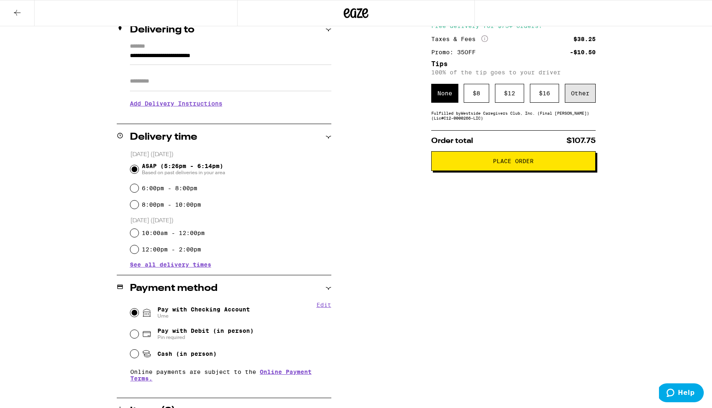
click at [582, 96] on div "Other" at bounding box center [580, 93] width 31 height 19
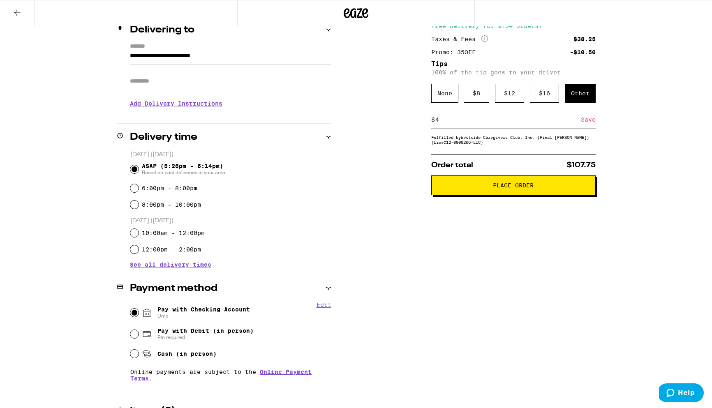
type input "4"
click at [585, 123] on div "Save" at bounding box center [588, 120] width 15 height 18
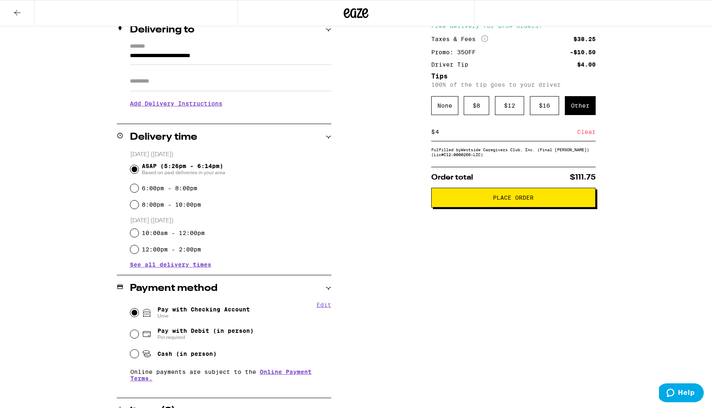
click at [488, 196] on button "Place Order" at bounding box center [513, 198] width 165 height 20
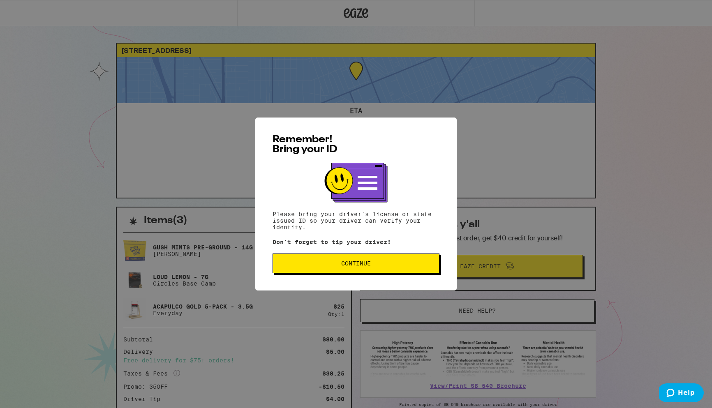
click at [393, 264] on span "Continue" at bounding box center [356, 264] width 153 height 6
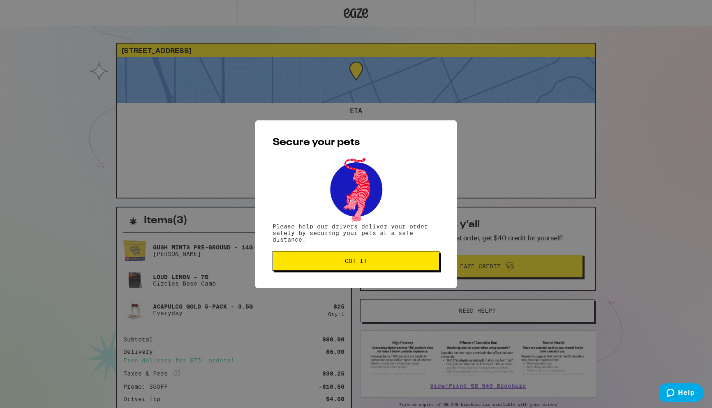
click at [368, 267] on button "Got it" at bounding box center [356, 261] width 167 height 20
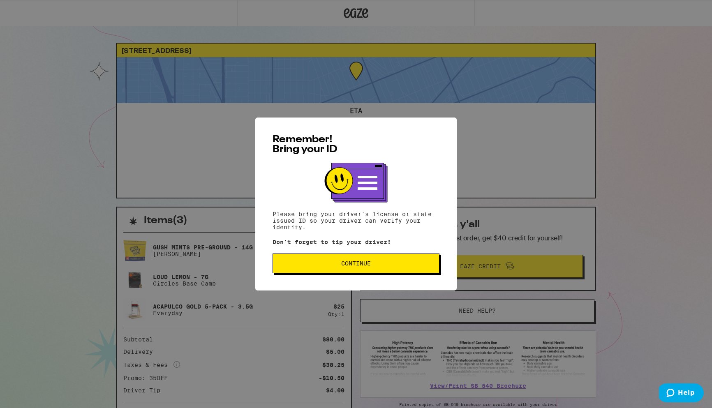
click at [349, 260] on button "Continue" at bounding box center [356, 264] width 167 height 20
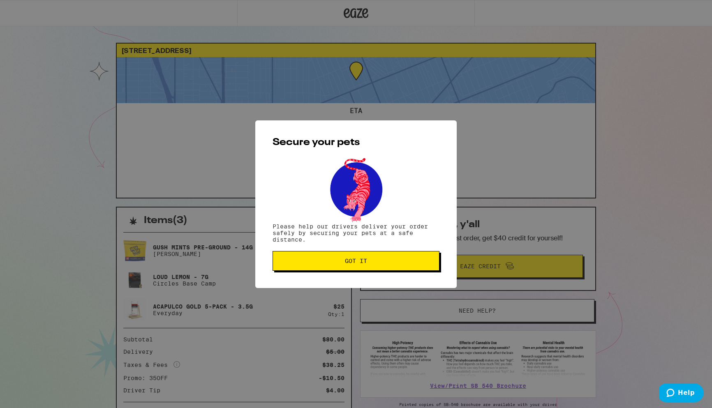
click at [349, 260] on span "Got it" at bounding box center [356, 261] width 22 height 6
